Goal: Transaction & Acquisition: Purchase product/service

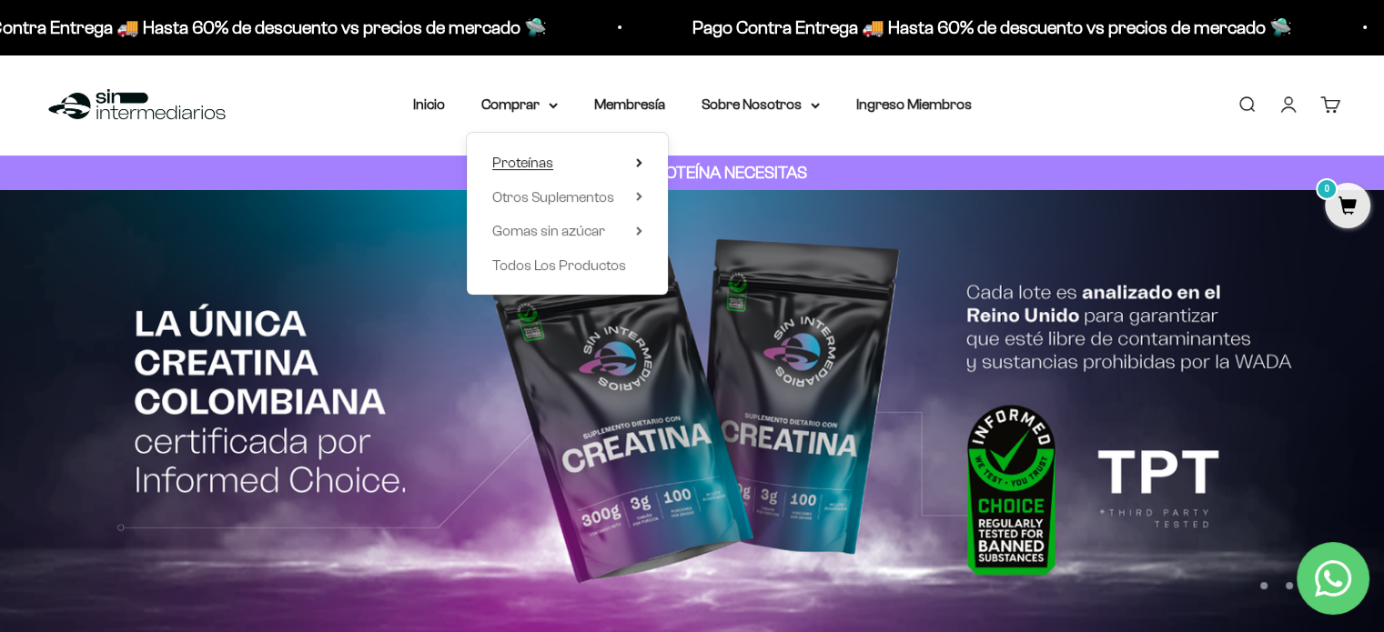
click at [529, 160] on span "Proteínas" at bounding box center [522, 162] width 61 height 15
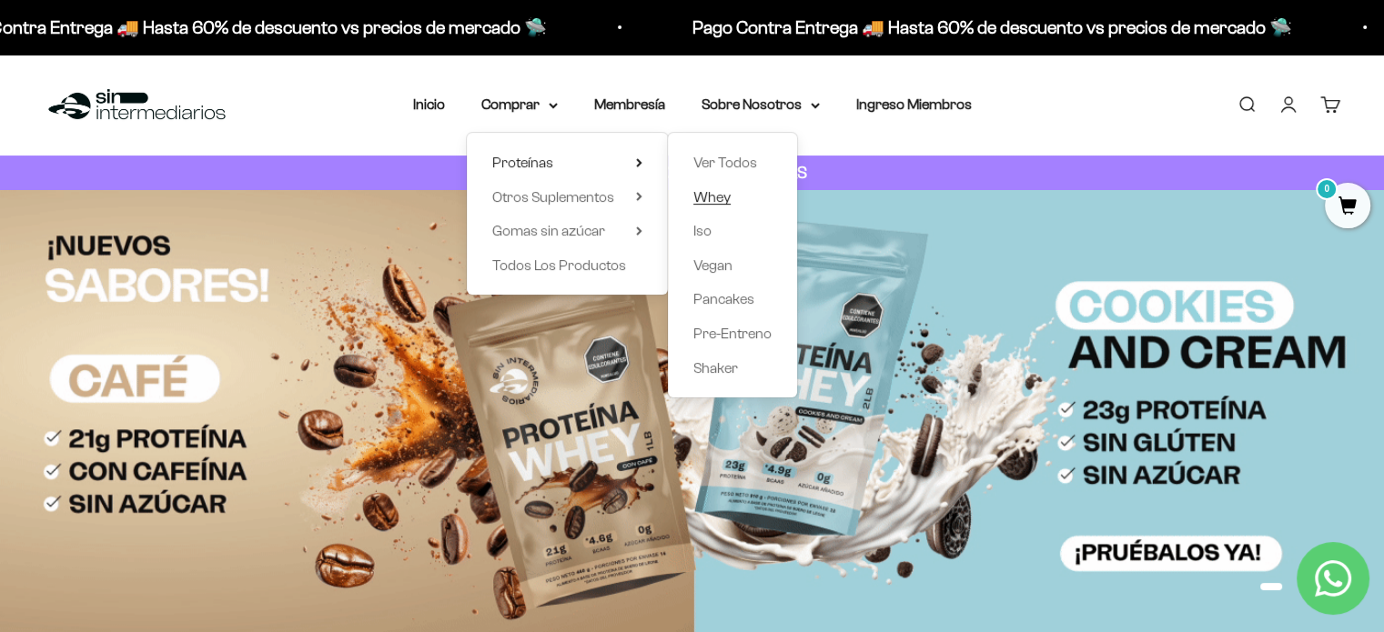
click at [714, 196] on span "Whey" at bounding box center [711, 196] width 37 height 15
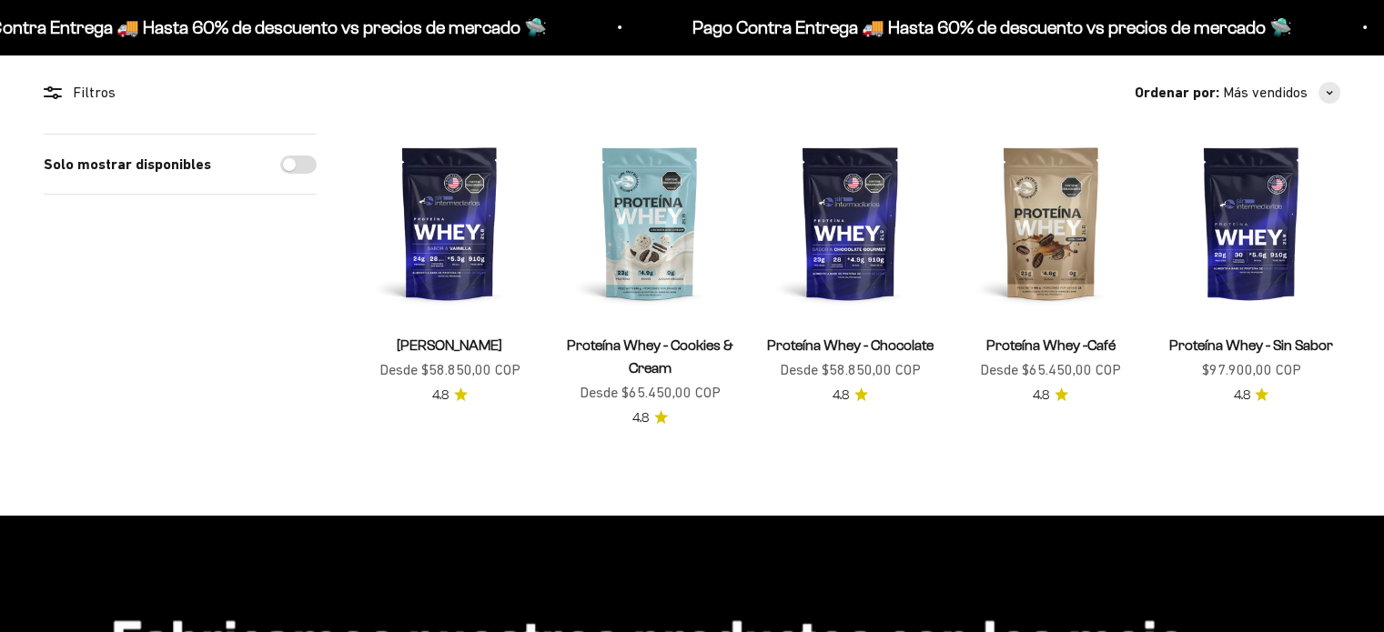
scroll to position [164, 0]
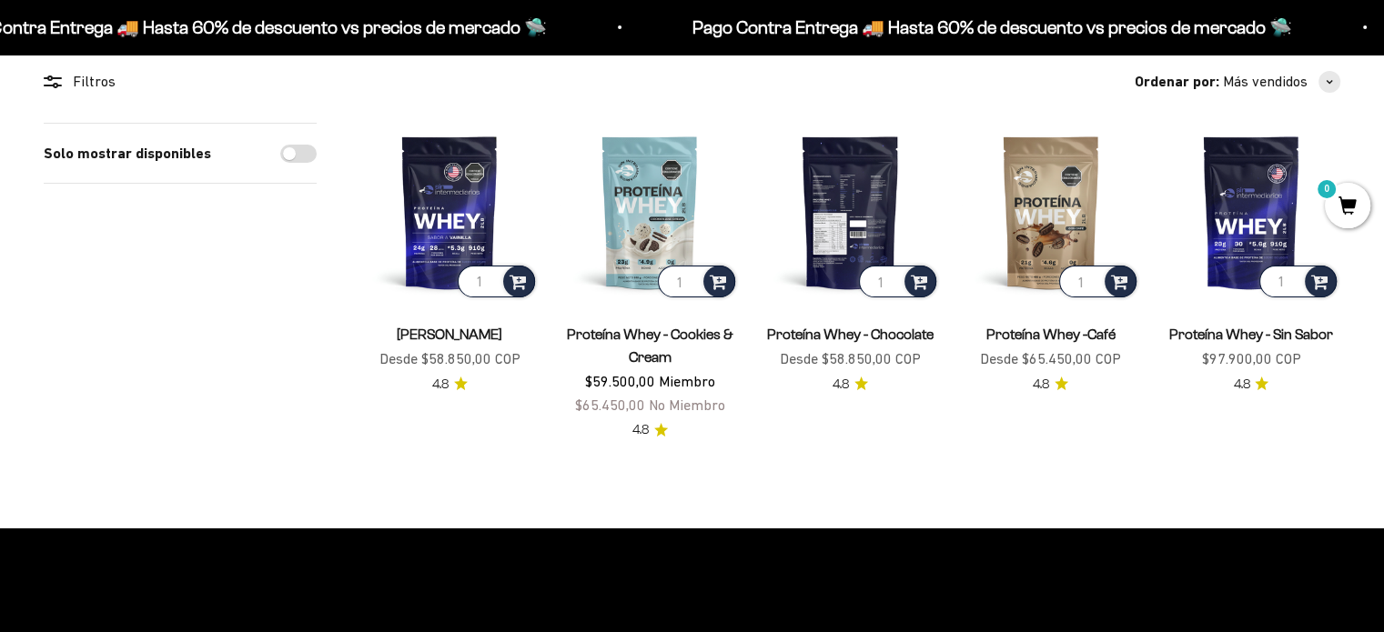
click at [821, 225] on img at bounding box center [849, 212] width 178 height 178
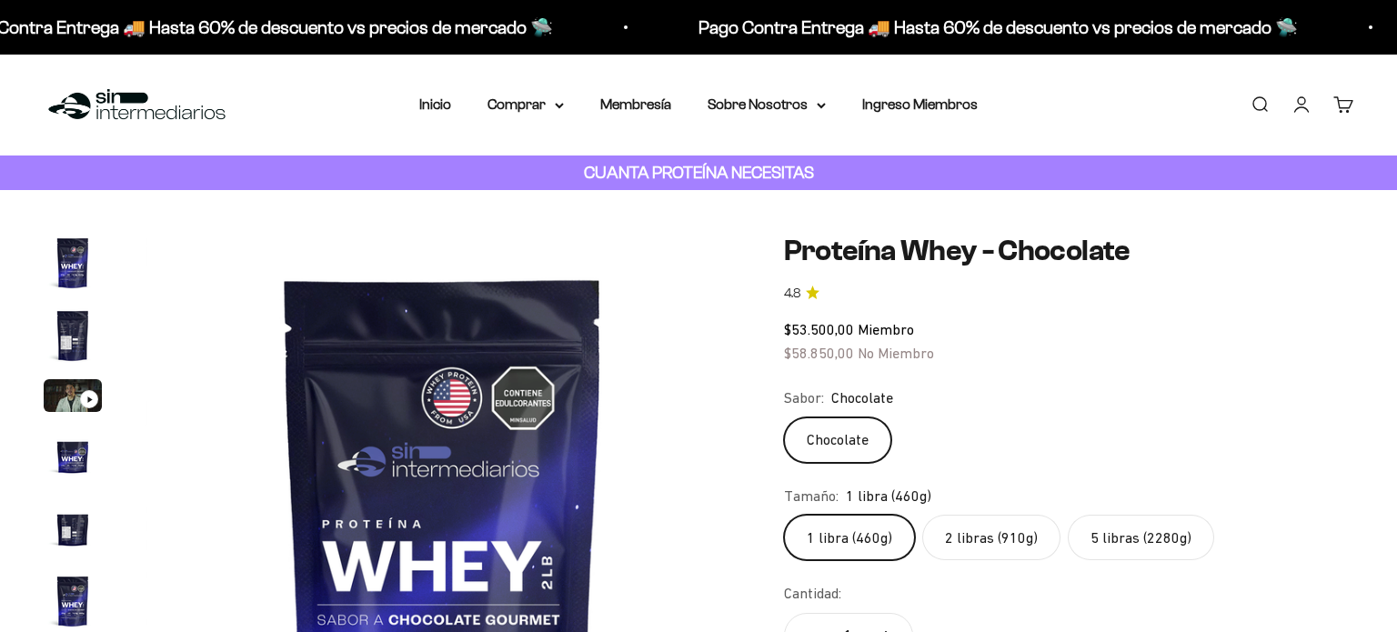
click at [952, 515] on label "2 libras (910g)" at bounding box center [991, 537] width 138 height 45
click at [784, 514] on input "2 libras (910g)" at bounding box center [783, 514] width 1 height 1
radio input "true"
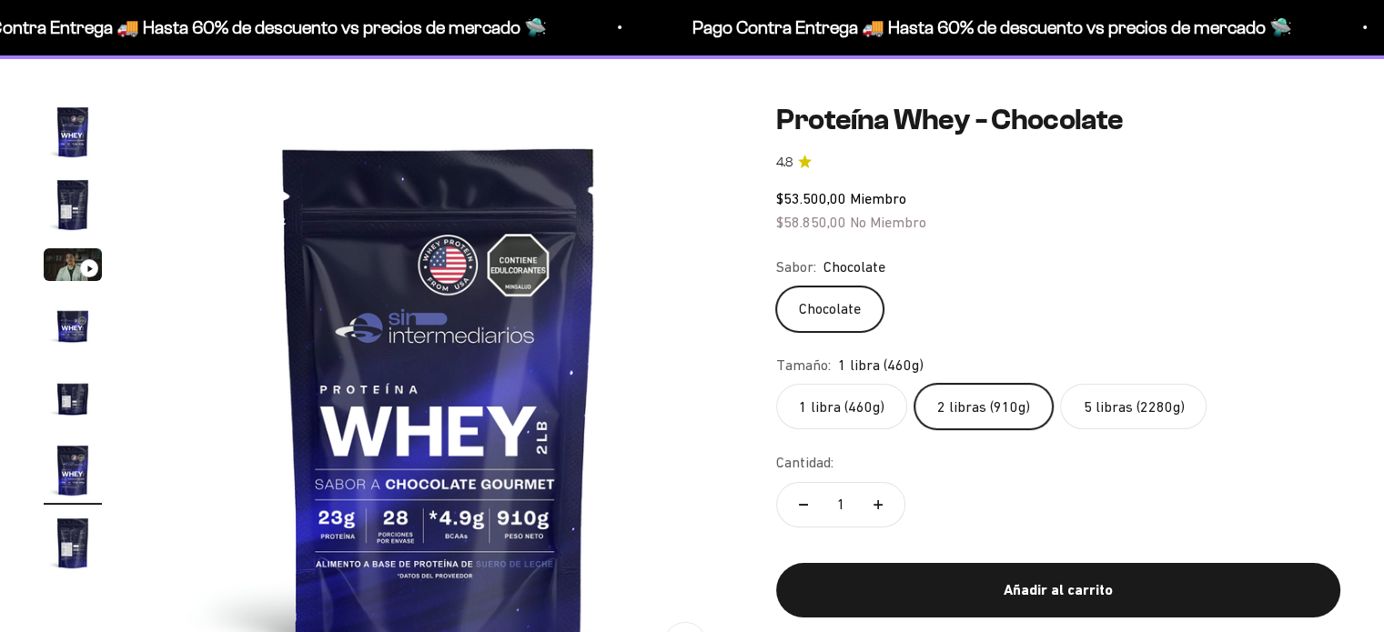
scroll to position [0, 3044]
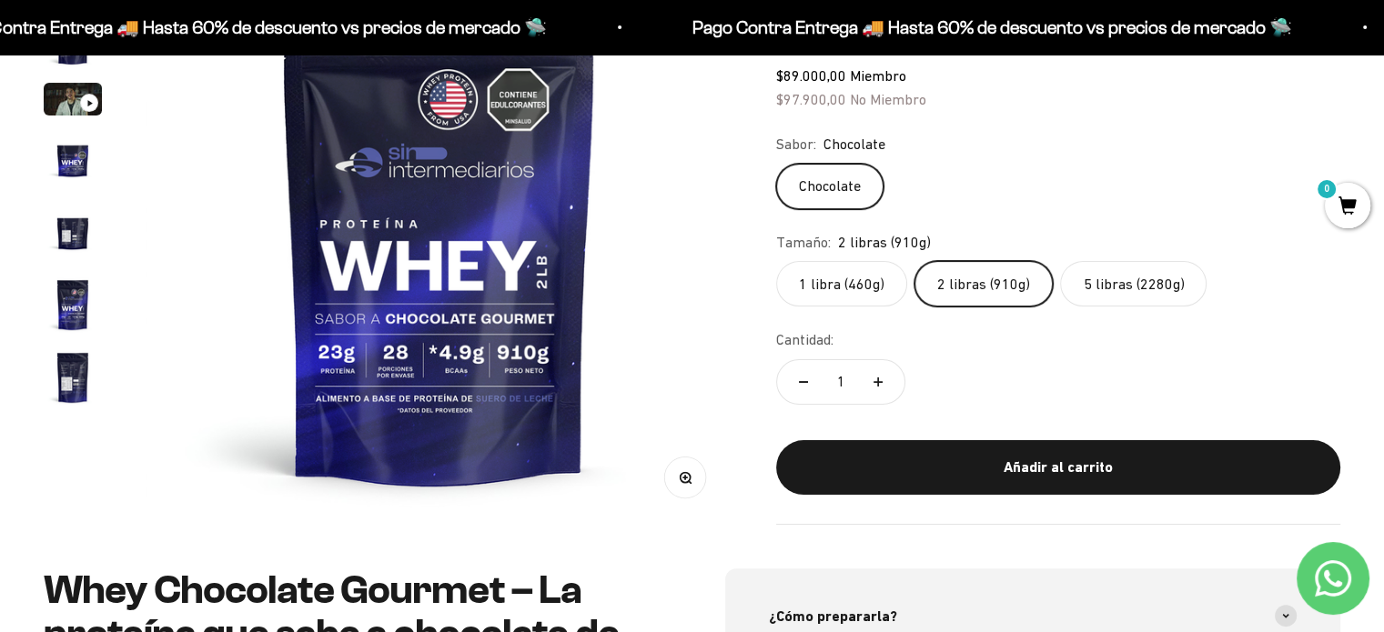
scroll to position [175, 0]
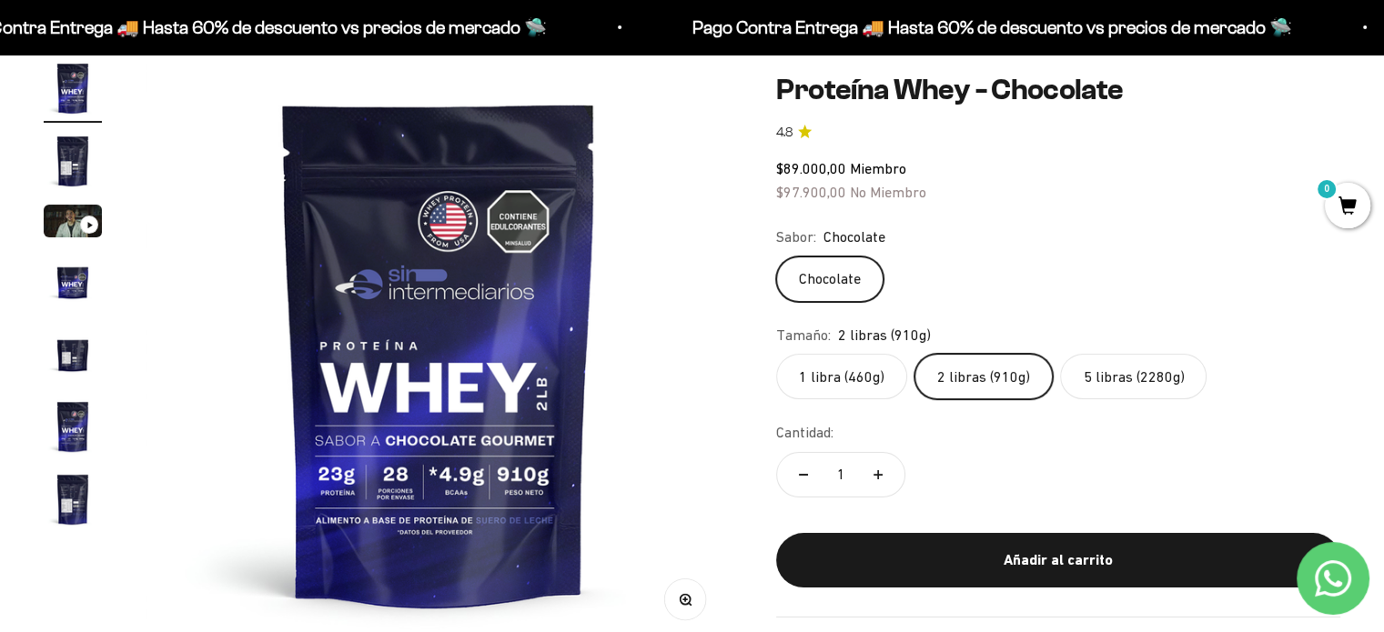
click at [870, 385] on label "1 libra (460g)" at bounding box center [841, 376] width 131 height 45
click at [776, 354] on input "1 libra (460g)" at bounding box center [775, 353] width 1 height 1
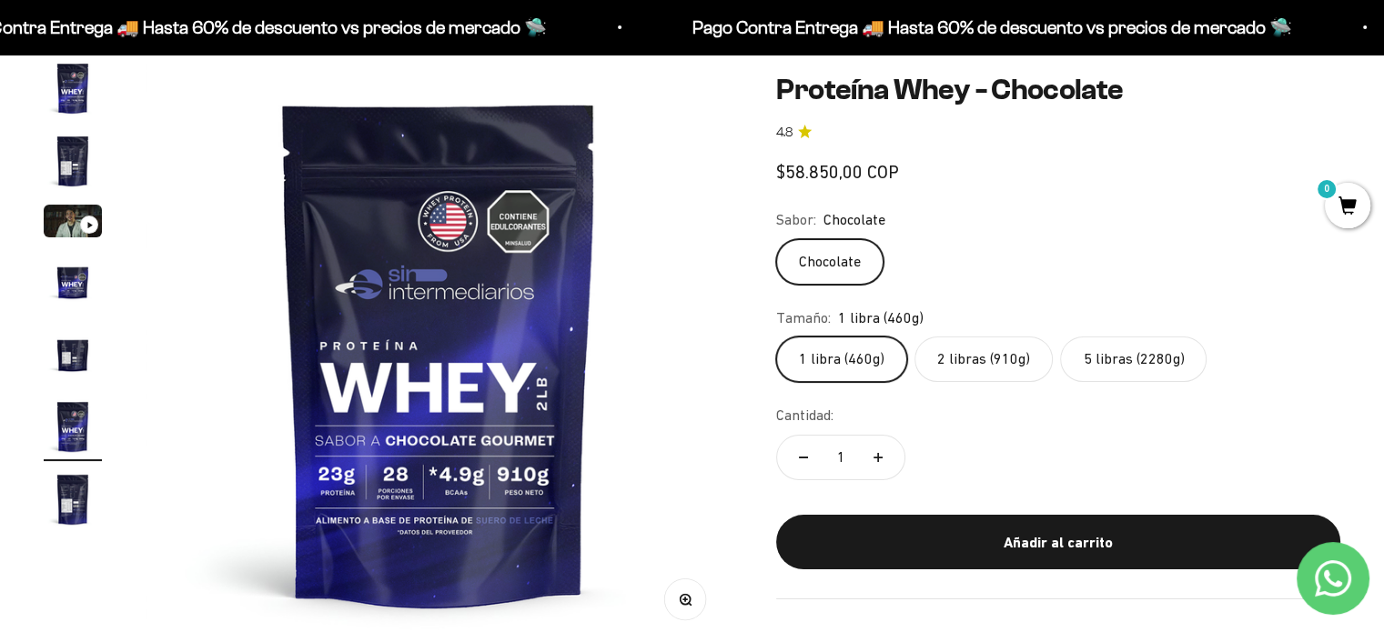
scroll to position [0, 3044]
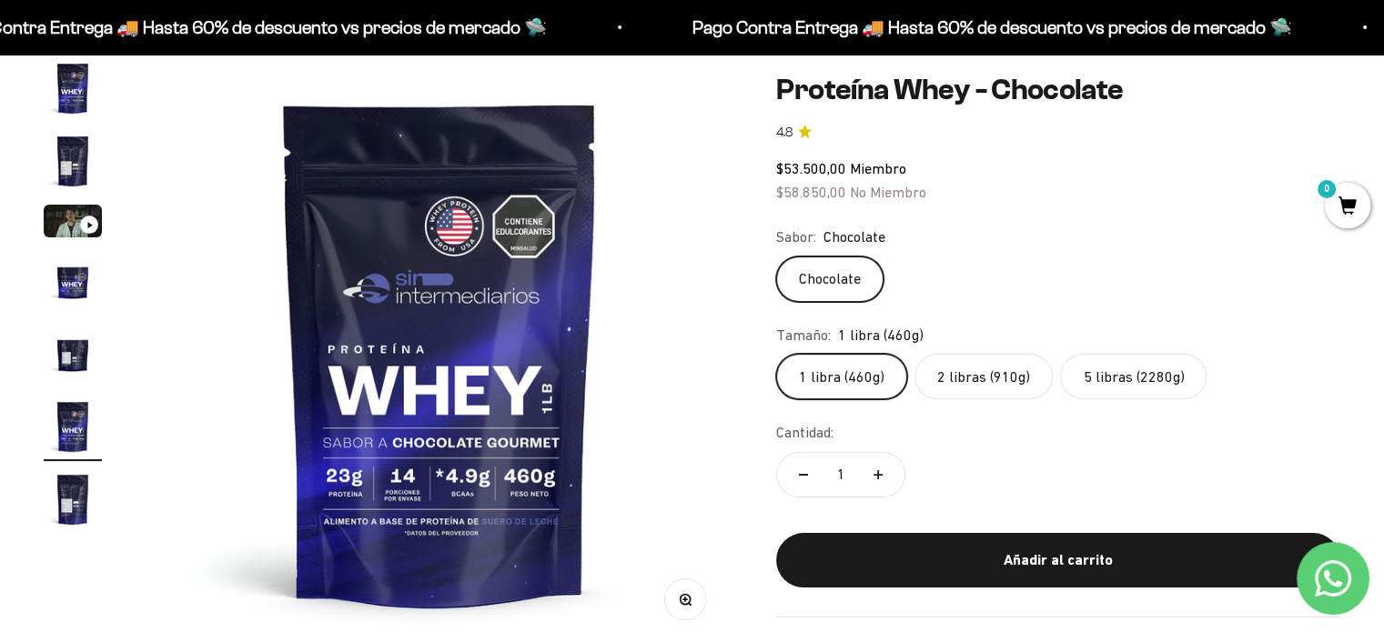
click at [962, 385] on label "2 libras (910g)" at bounding box center [983, 376] width 138 height 45
click at [776, 354] on input "2 libras (910g)" at bounding box center [775, 353] width 1 height 1
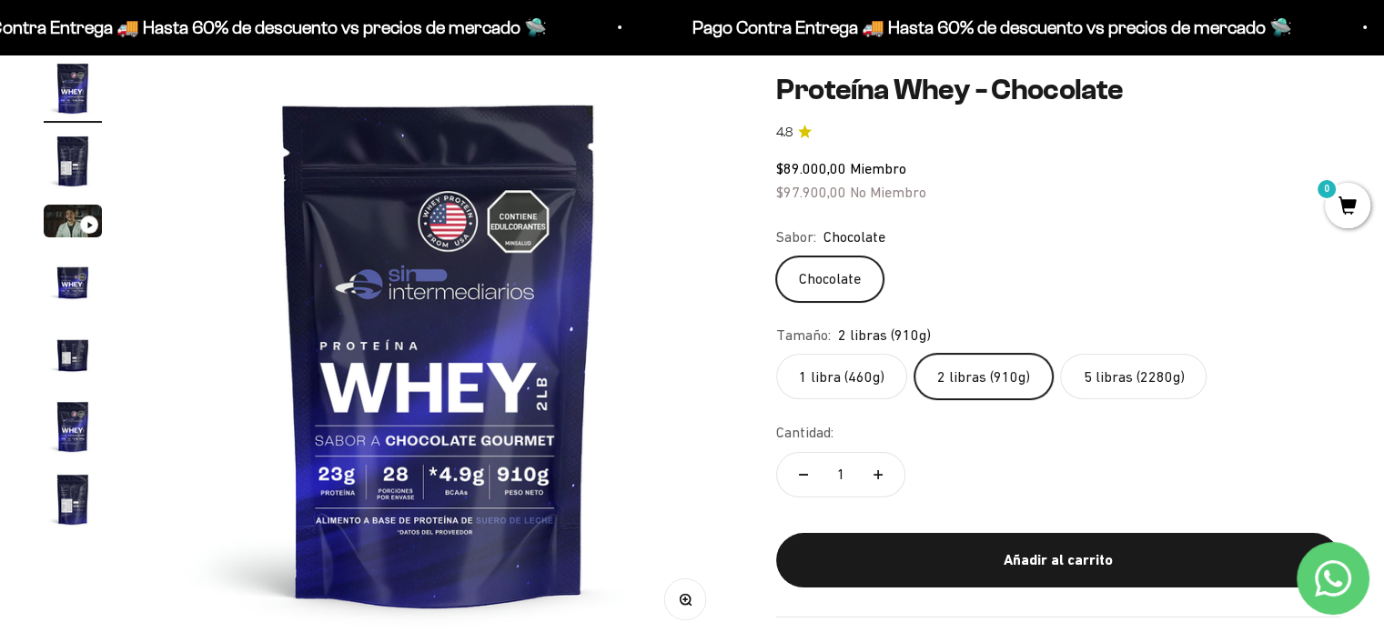
click at [851, 377] on label "1 libra (460g)" at bounding box center [841, 376] width 131 height 45
click at [776, 354] on input "1 libra (460g)" at bounding box center [775, 353] width 1 height 1
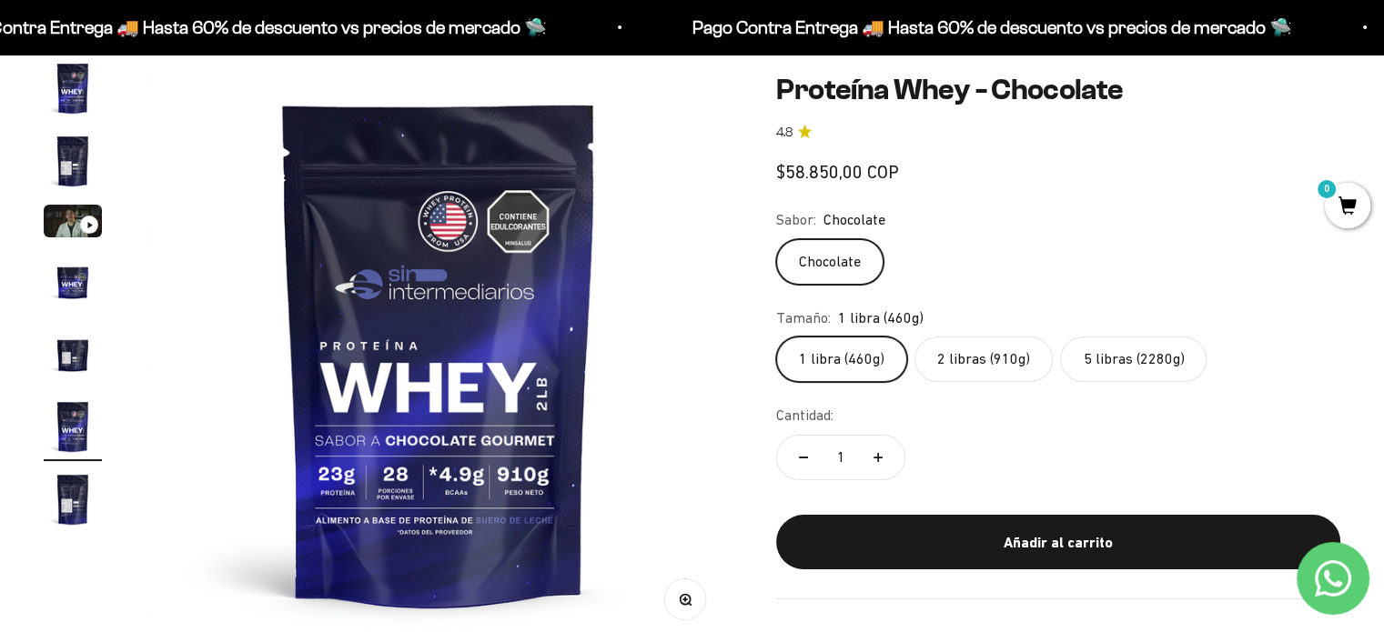
scroll to position [0, 3044]
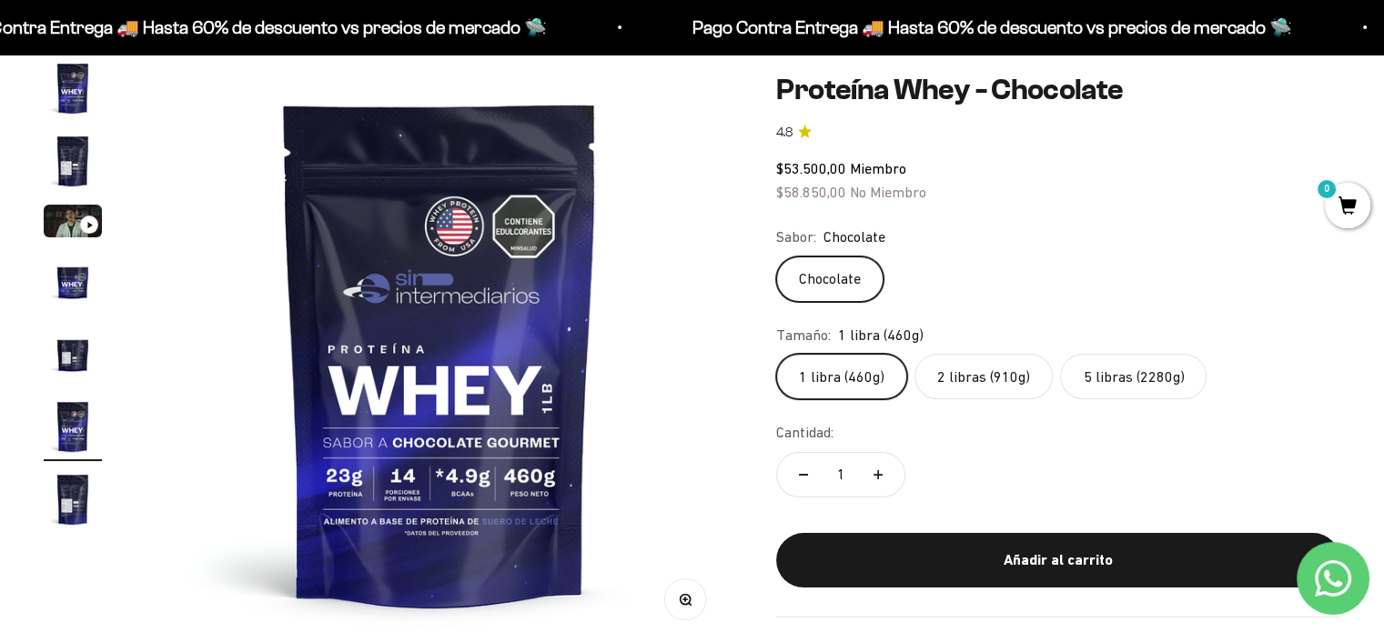
click at [986, 381] on label "2 libras (910g)" at bounding box center [983, 376] width 138 height 45
click at [776, 354] on input "2 libras (910g)" at bounding box center [775, 353] width 1 height 1
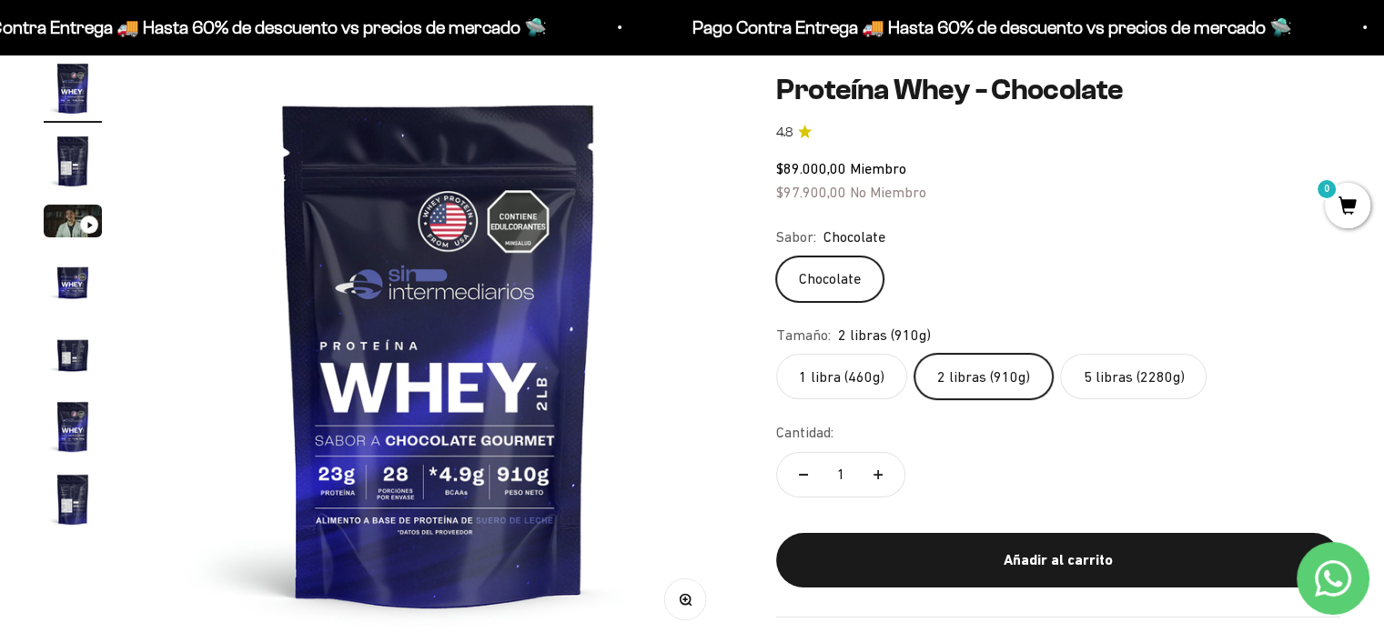
click at [875, 475] on icon "Aumentar cantidad" at bounding box center [877, 475] width 9 height 0
type input "2"
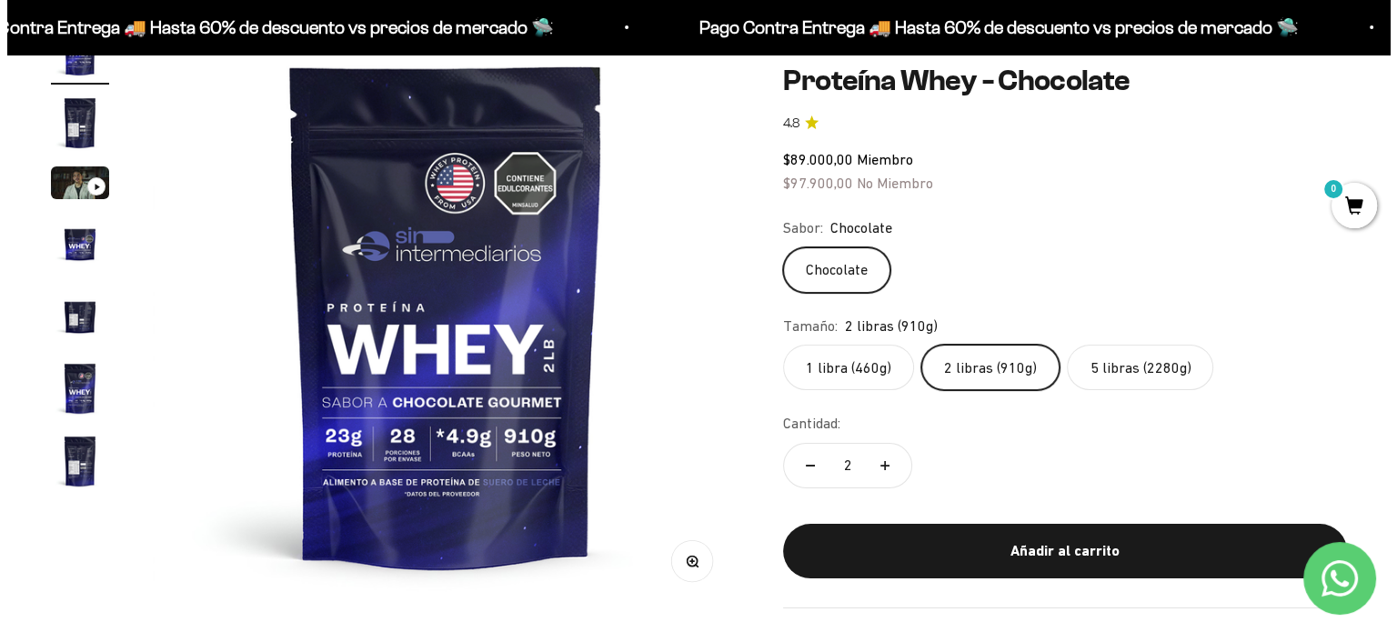
scroll to position [204, 0]
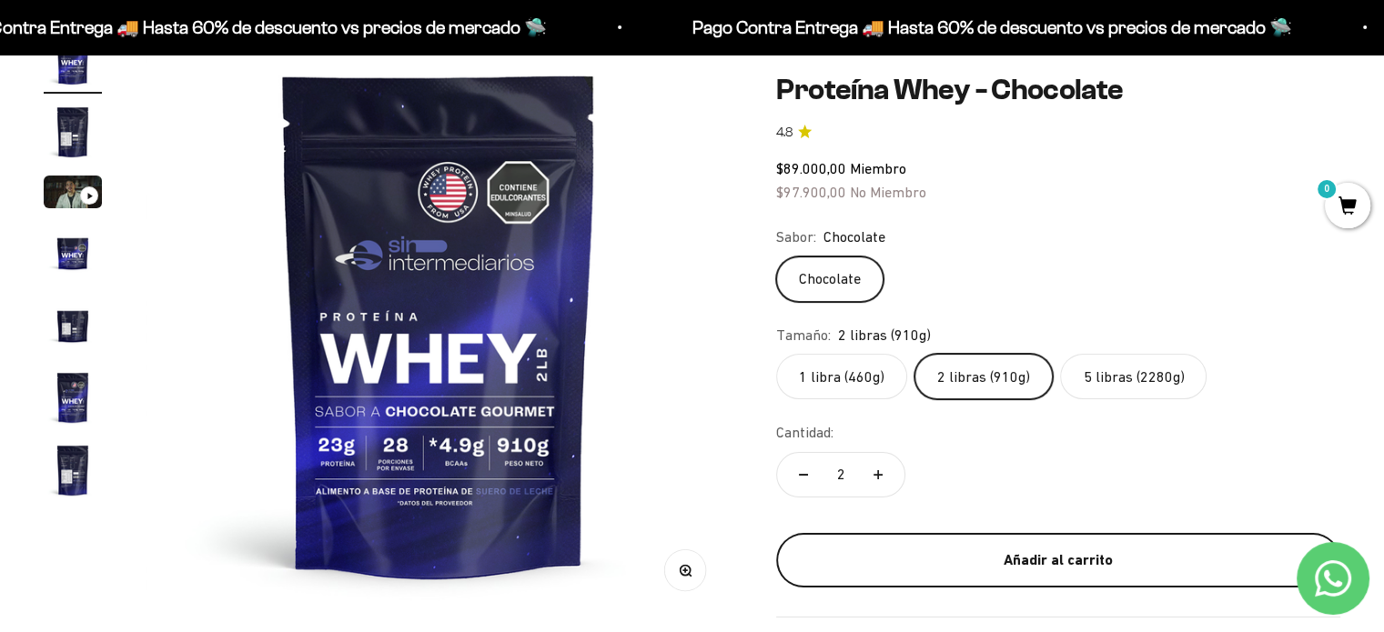
click at [1082, 549] on div "Añadir al carrito" at bounding box center [1057, 561] width 491 height 24
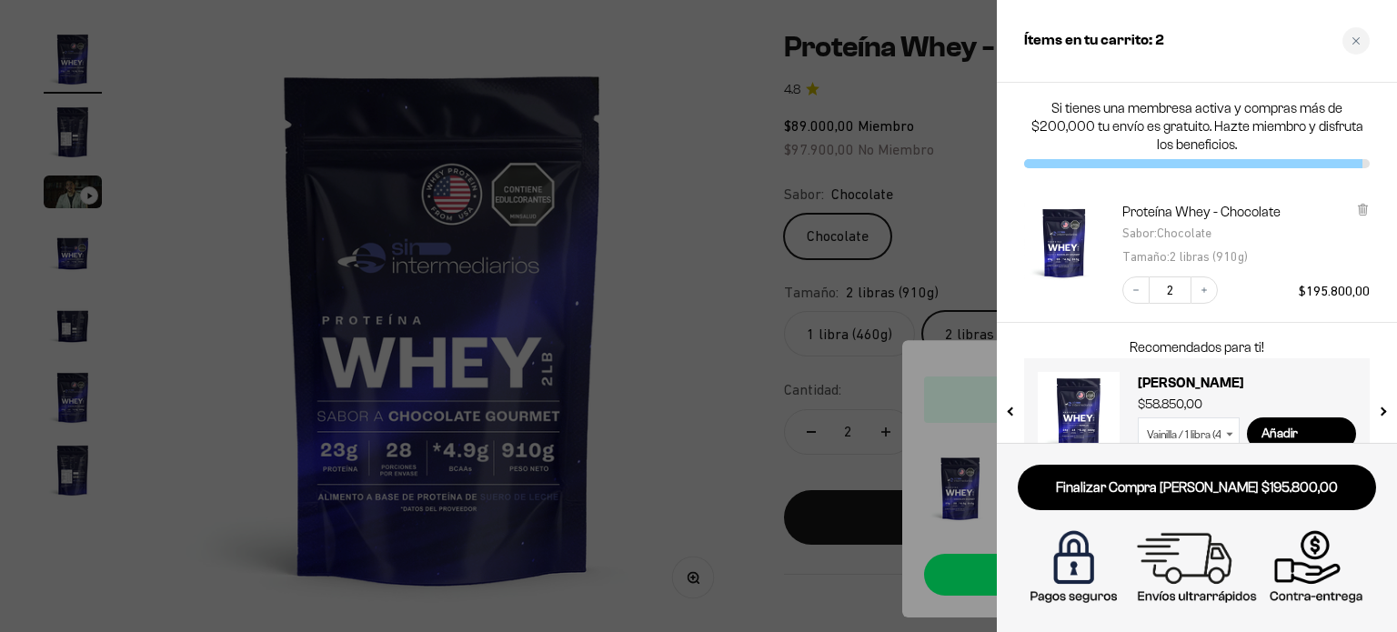
scroll to position [37, 0]
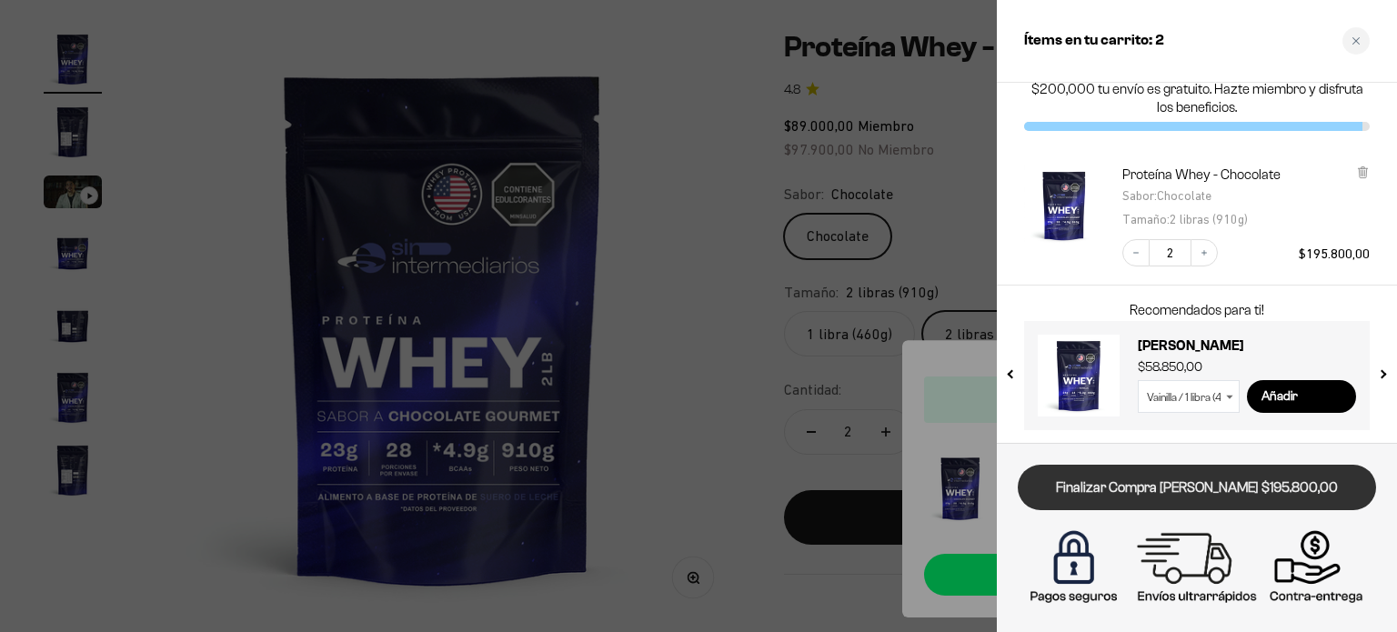
click at [1198, 485] on link "Finalizar Compra Segura $195.800,00" at bounding box center [1197, 488] width 358 height 46
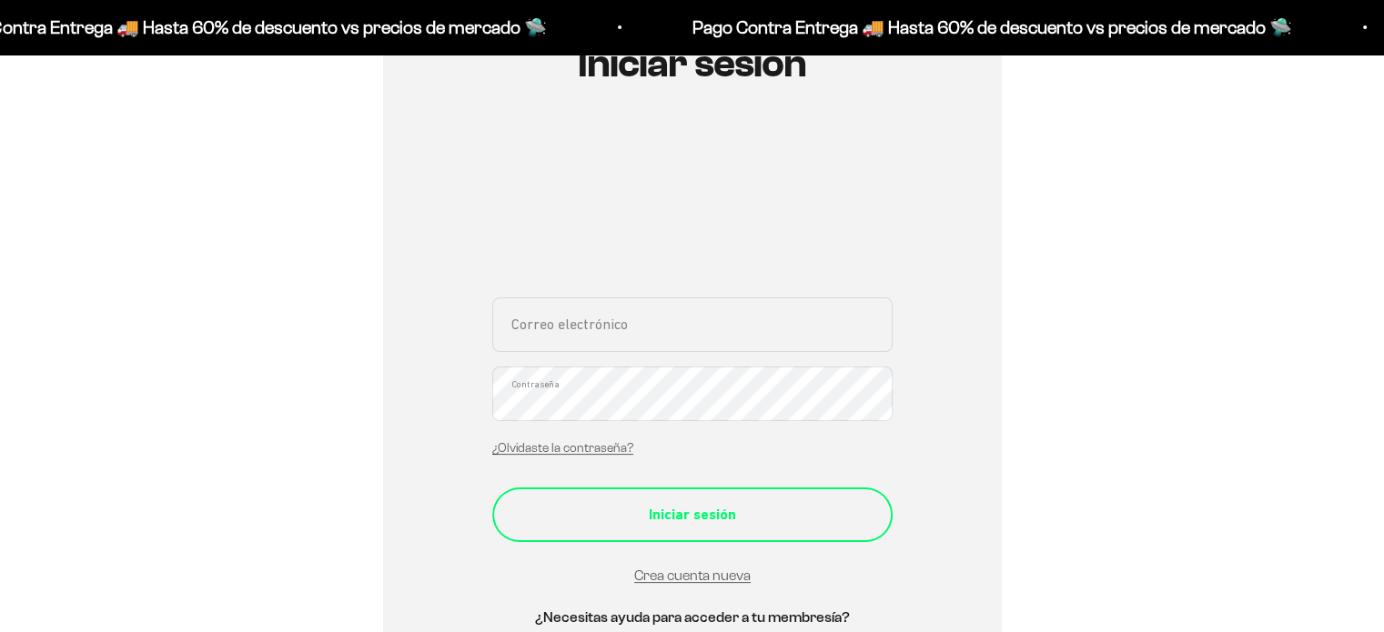
type input "tusarmabrayan1499@gmail.com"
click at [690, 530] on button "Iniciar sesión" at bounding box center [692, 515] width 400 height 55
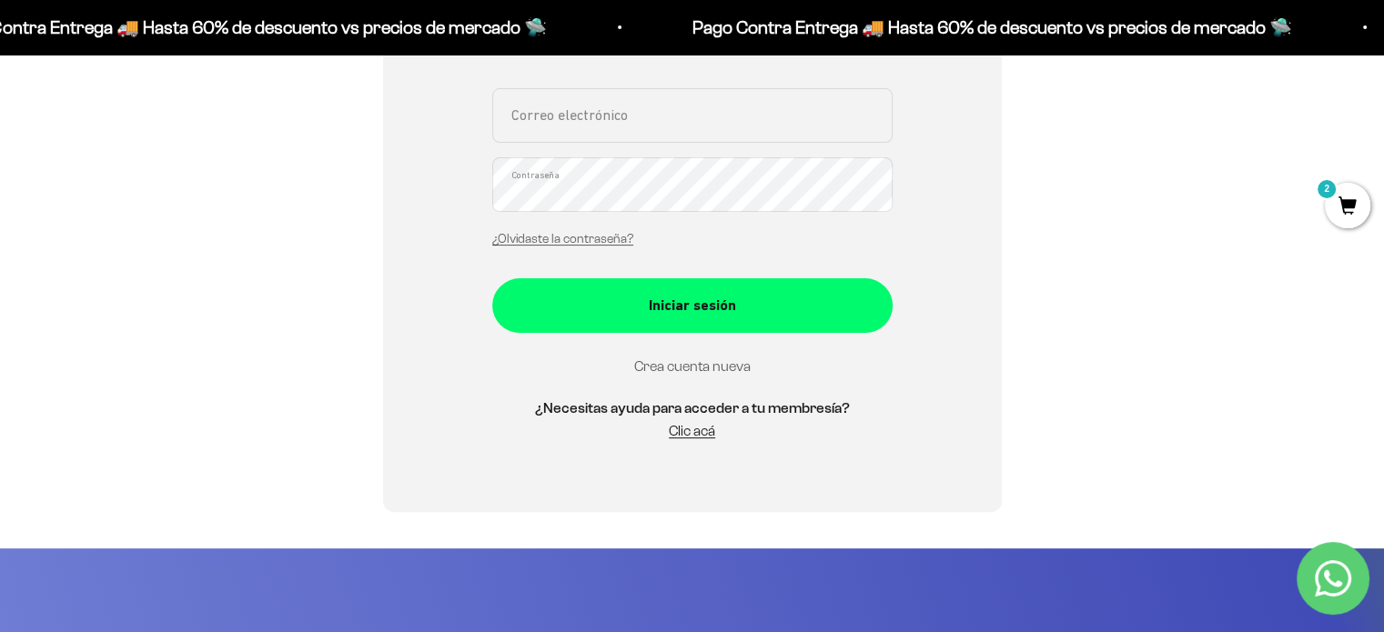
scroll to position [418, 0]
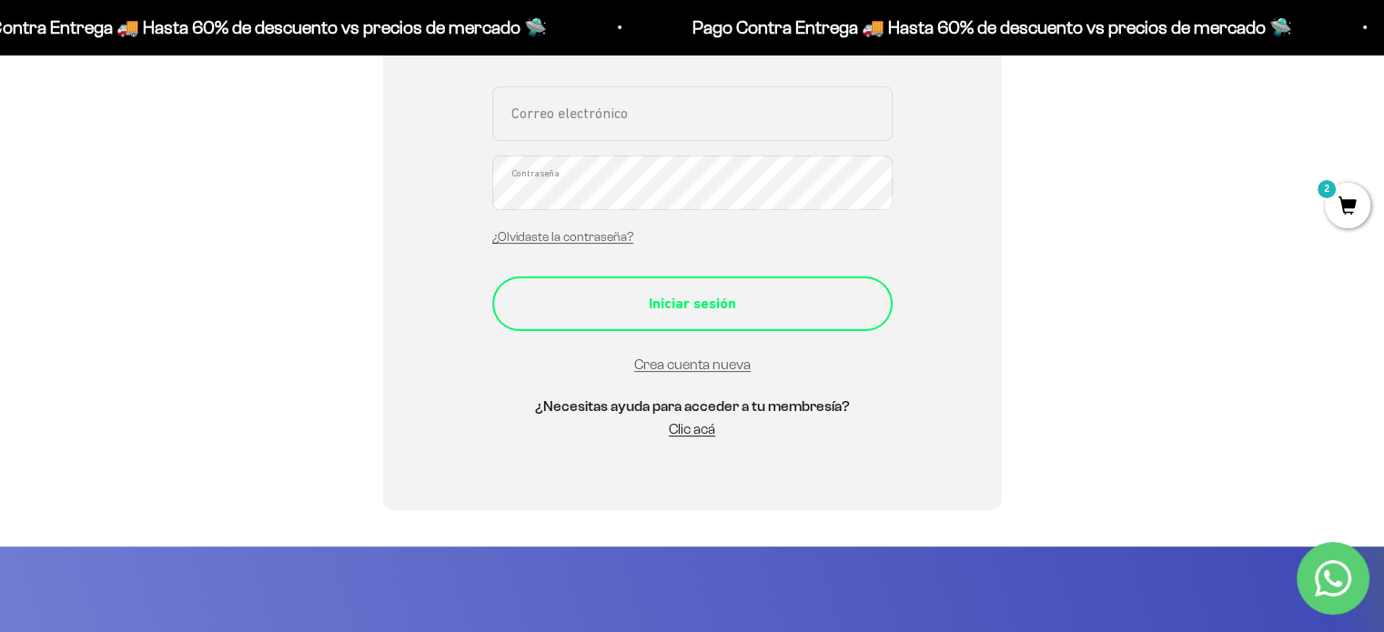
type input "tusarmabrayan1499@gmail.com"
click at [746, 301] on div "Iniciar sesión" at bounding box center [692, 304] width 327 height 24
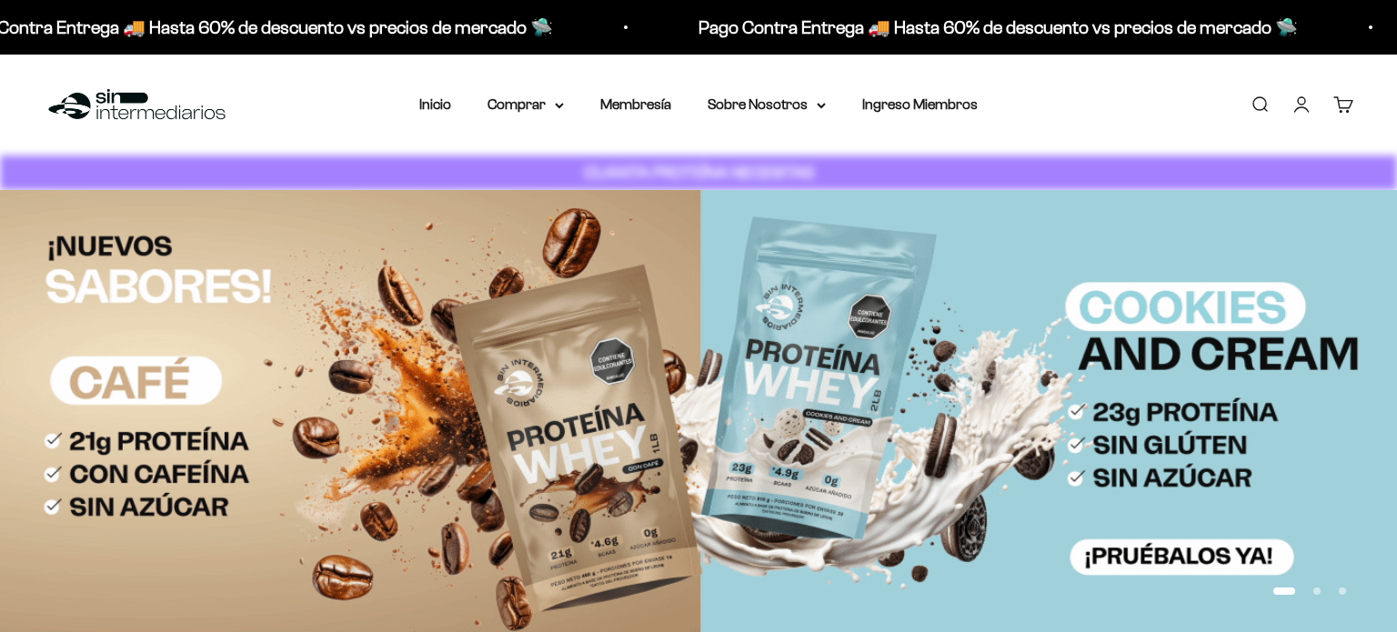
click at [508, 105] on summary "Comprar" at bounding box center [526, 105] width 76 height 24
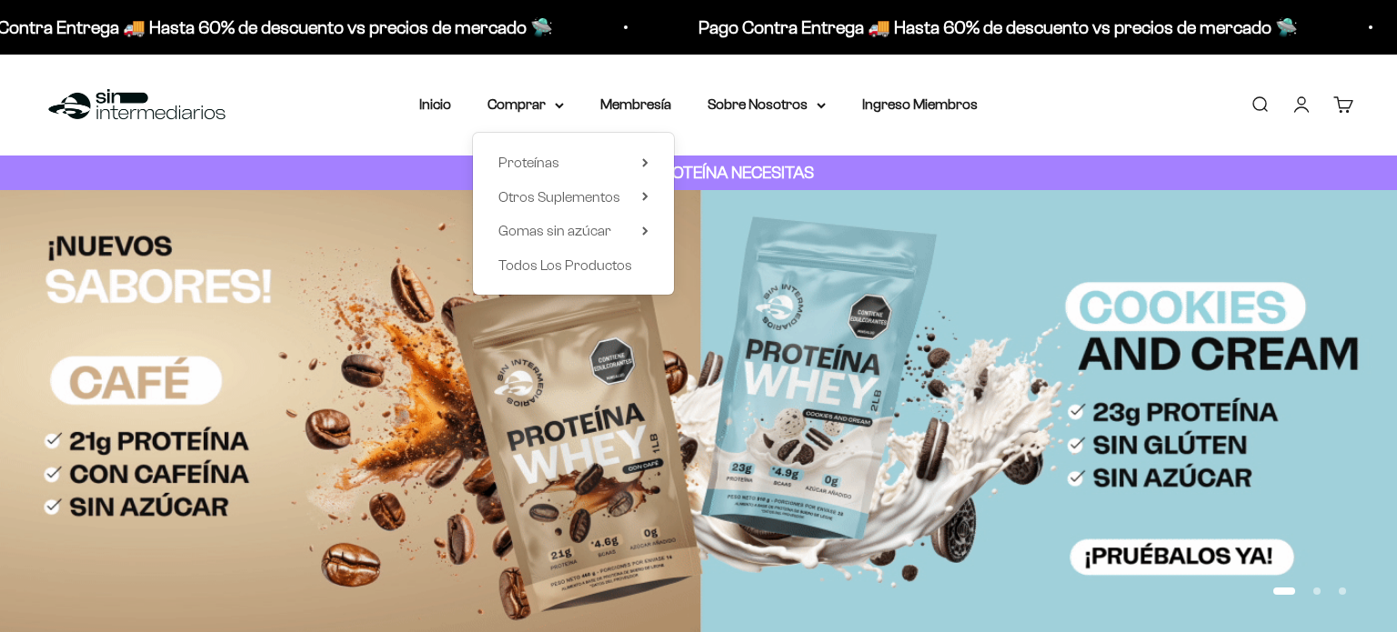
click at [522, 163] on span "Proteínas" at bounding box center [528, 162] width 61 height 15
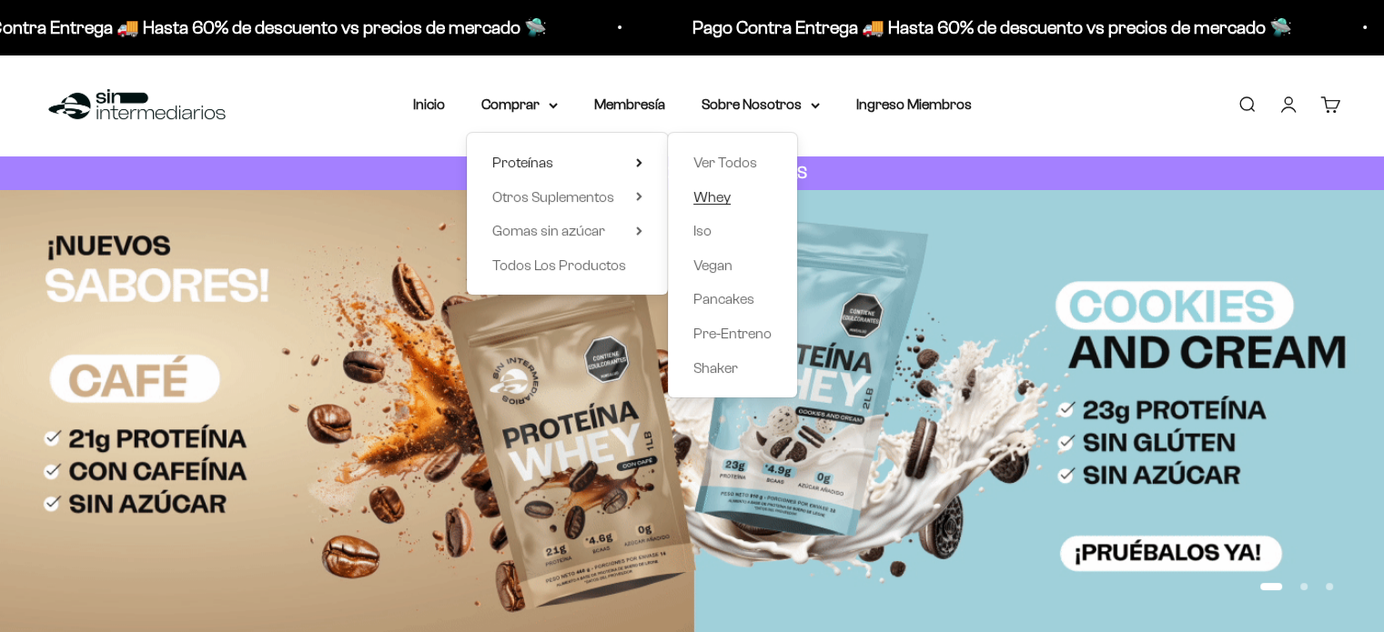
click at [717, 197] on span "Whey" at bounding box center [711, 196] width 37 height 15
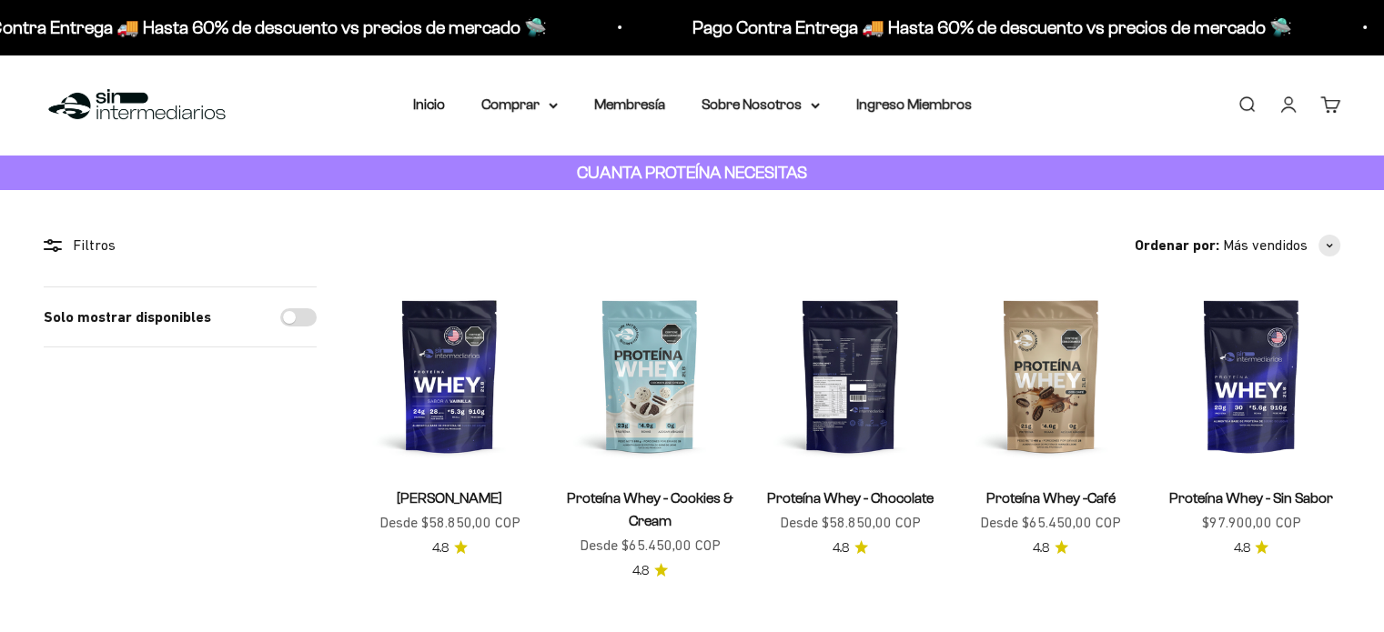
click at [875, 394] on img at bounding box center [849, 376] width 178 height 178
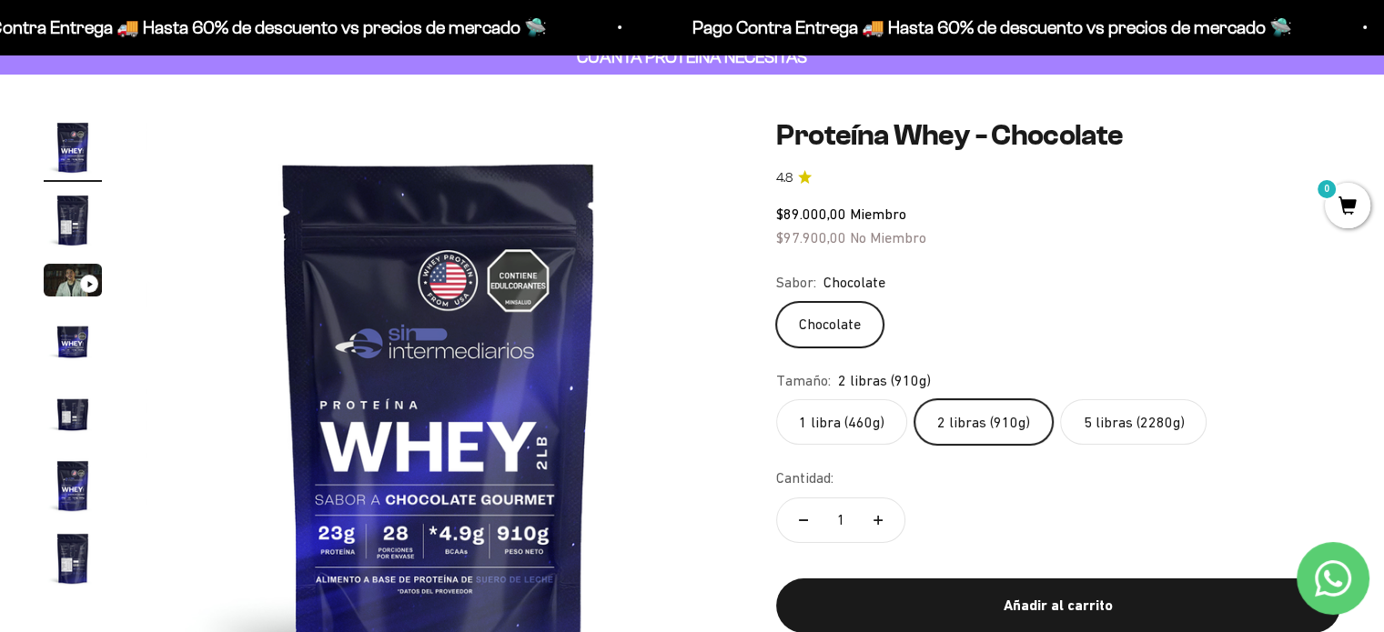
click at [879, 523] on icon "Aumentar cantidad" at bounding box center [877, 520] width 9 height 9
type input "2"
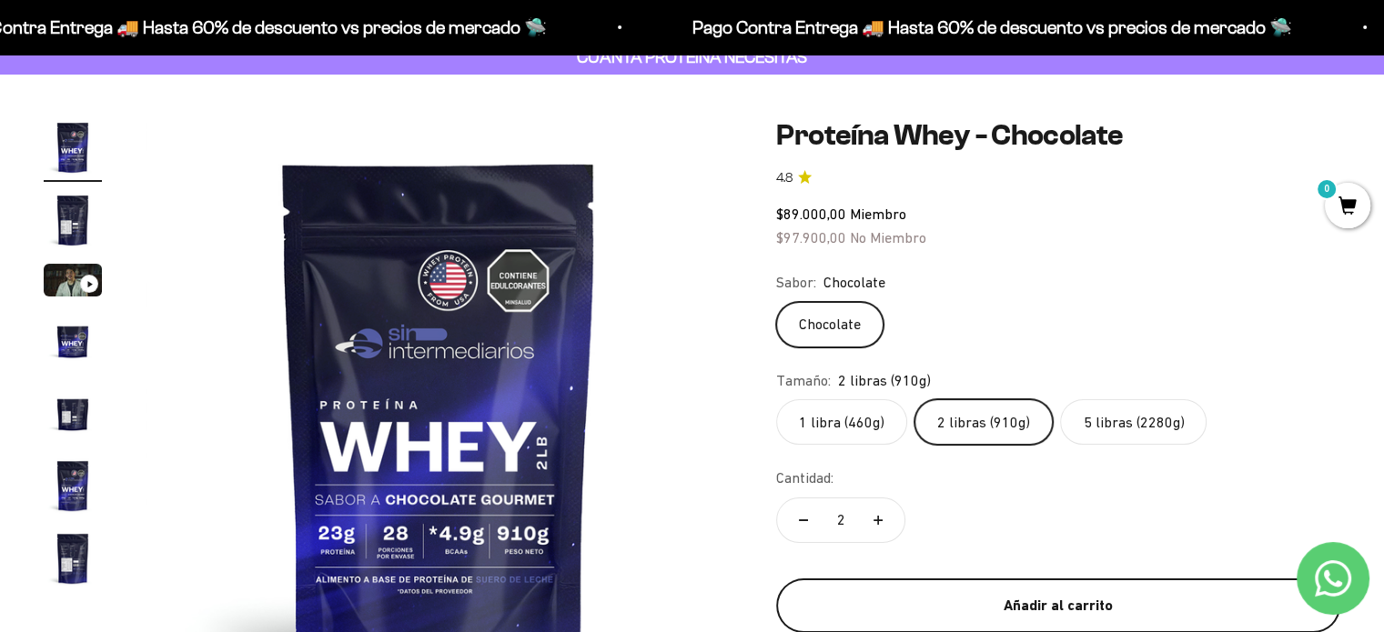
click at [1095, 604] on div "Añadir al carrito" at bounding box center [1057, 606] width 491 height 24
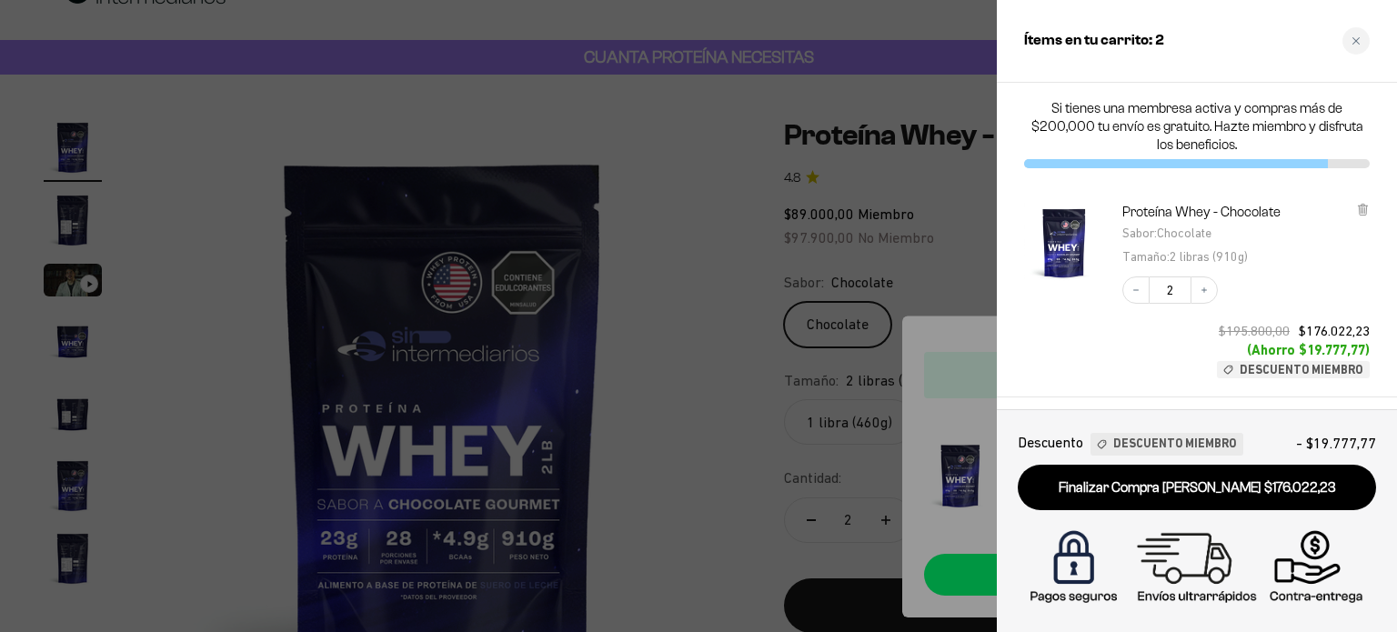
scroll to position [146, 0]
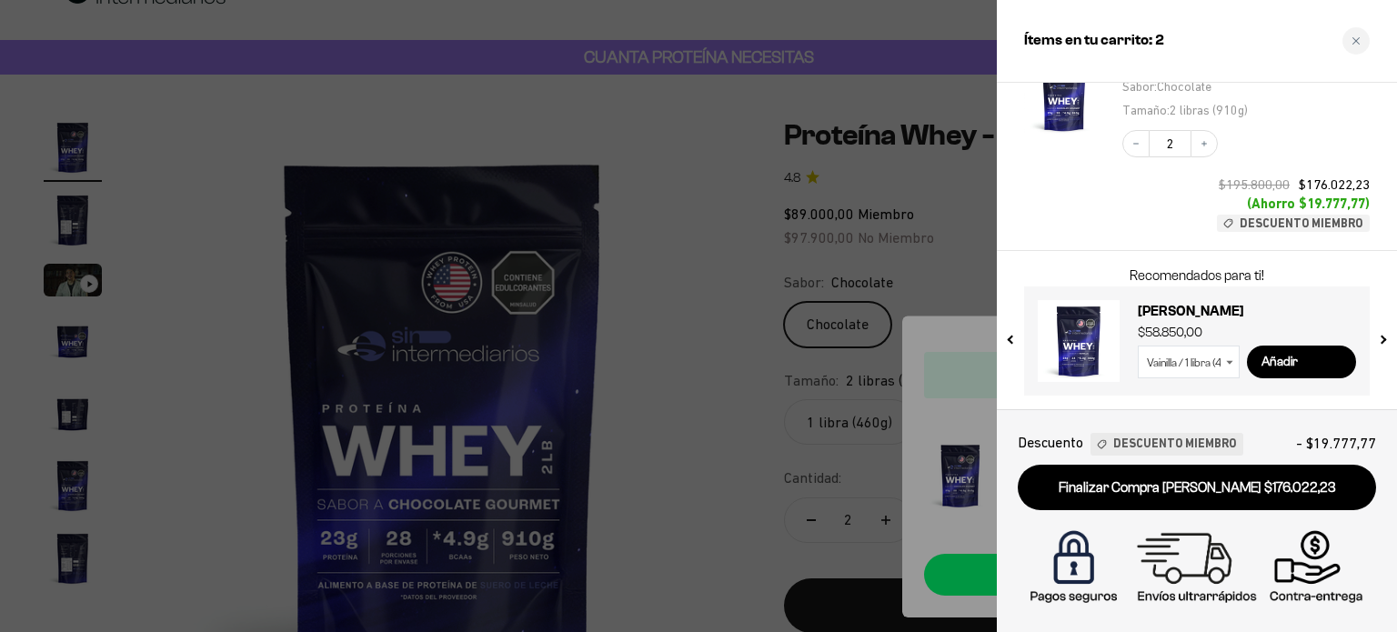
click at [368, 112] on div at bounding box center [698, 316] width 1397 height 632
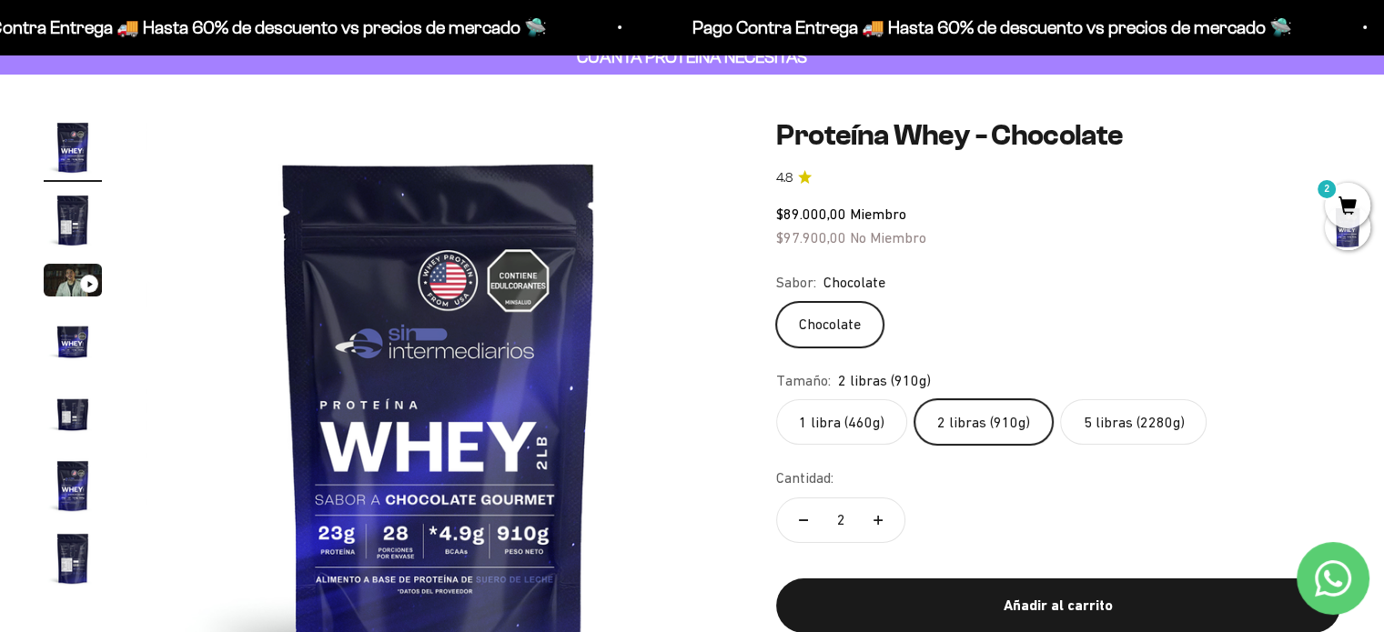
click at [1335, 193] on span "2" at bounding box center [1346, 205] width 45 height 45
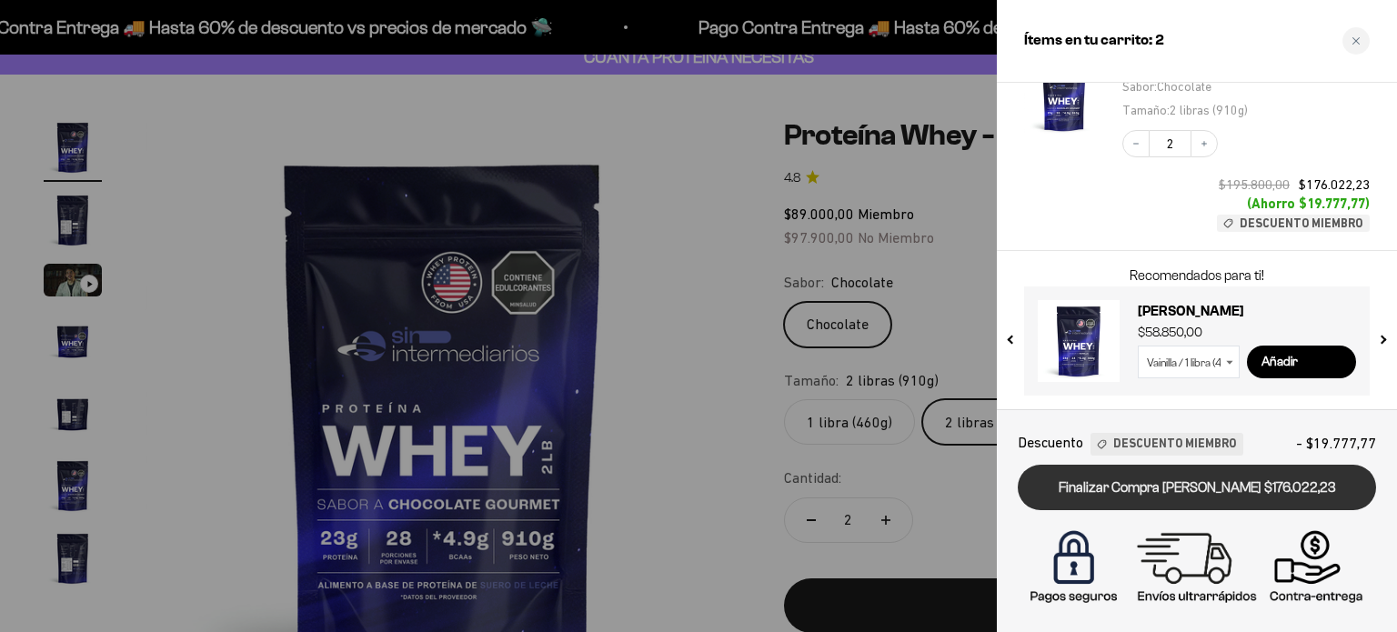
click at [1142, 490] on link "Finalizar Compra [PERSON_NAME] $176.022,23" at bounding box center [1197, 488] width 358 height 46
